Goal: Information Seeking & Learning: Learn about a topic

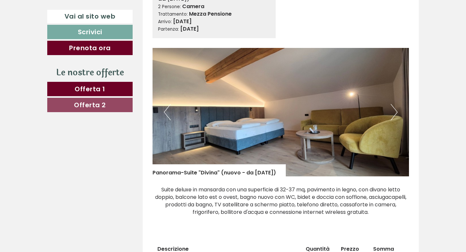
scroll to position [326, 0]
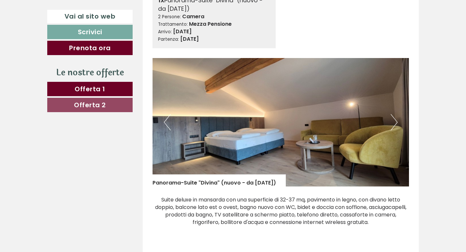
click at [111, 108] on link "Offerta 2" at bounding box center [89, 105] width 85 height 14
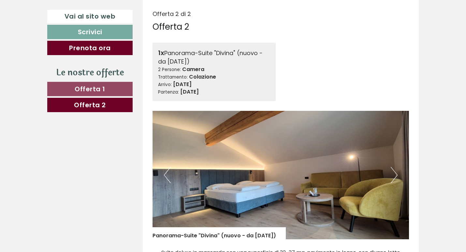
click at [111, 100] on link "Offerta 2" at bounding box center [89, 105] width 85 height 14
click at [90, 97] on nav "Offerta 1 Offerta 2" at bounding box center [90, 97] width 87 height 30
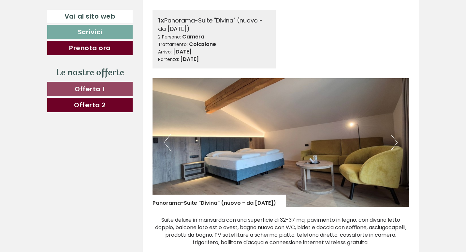
click at [113, 91] on link "Offerta 1" at bounding box center [89, 89] width 85 height 14
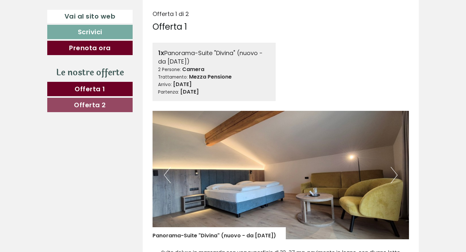
click at [113, 105] on link "Offerta 2" at bounding box center [89, 105] width 85 height 14
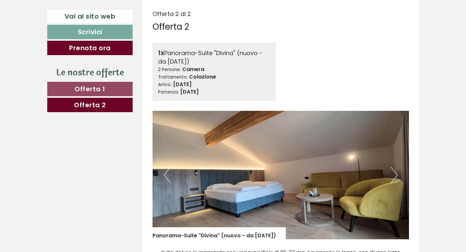
click at [397, 176] on button "Next" at bounding box center [394, 175] width 7 height 16
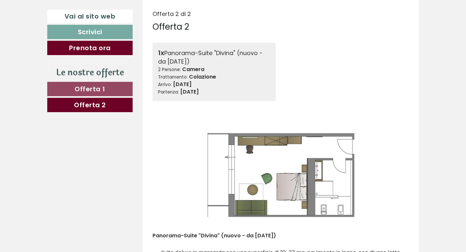
click at [397, 176] on button "Next" at bounding box center [394, 175] width 7 height 16
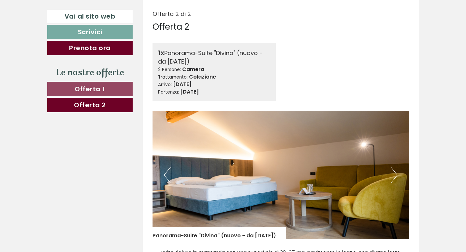
click at [397, 176] on button "Next" at bounding box center [394, 175] width 7 height 16
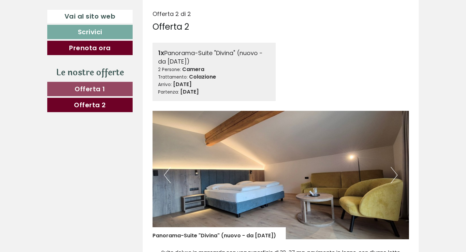
click at [397, 176] on button "Next" at bounding box center [394, 175] width 7 height 16
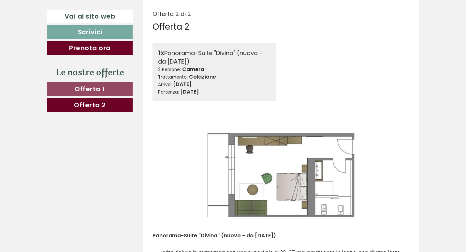
click at [396, 176] on button "Next" at bounding box center [394, 175] width 7 height 16
